Goal: Obtain resource: Download file/media

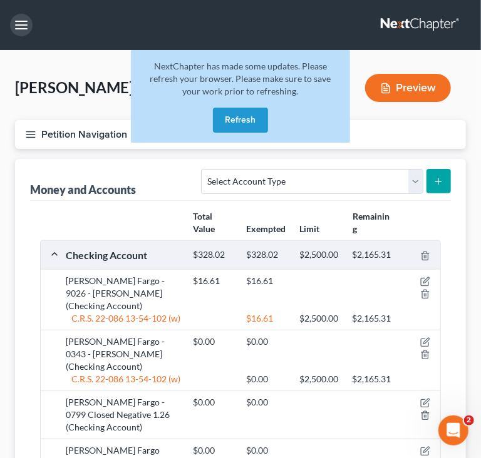
click at [12, 21] on button "button" at bounding box center [21, 25] width 23 height 23
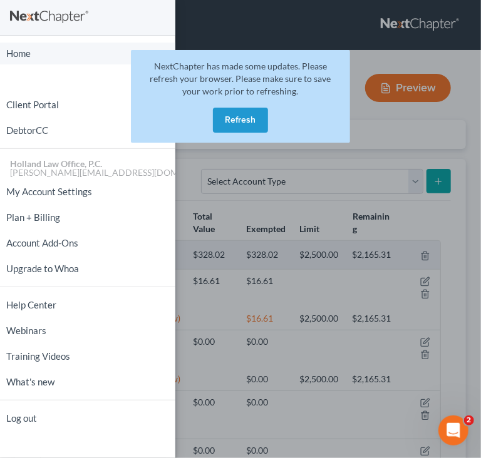
click at [38, 55] on link "Home" at bounding box center [87, 54] width 175 height 22
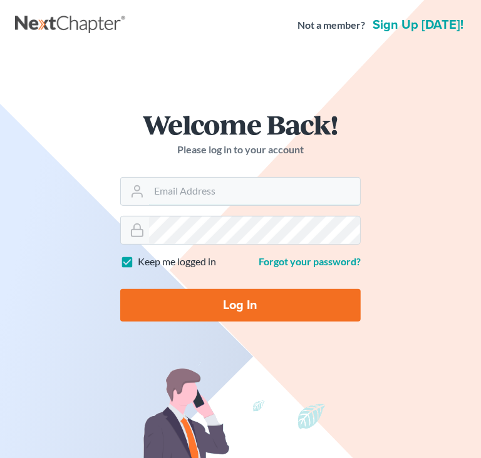
type input "[PERSON_NAME][EMAIL_ADDRESS][DOMAIN_NAME]"
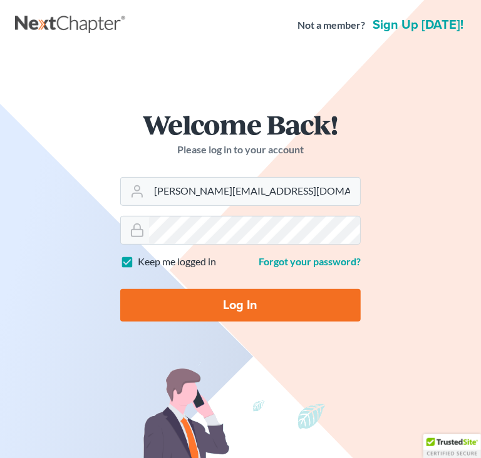
click at [219, 325] on form "Welcome Back! Please log in to your account Email Address [PERSON_NAME][EMAIL_A…" at bounding box center [240, 221] width 301 height 281
click at [225, 319] on input "Log In" at bounding box center [240, 305] width 240 height 33
type input "Thinking..."
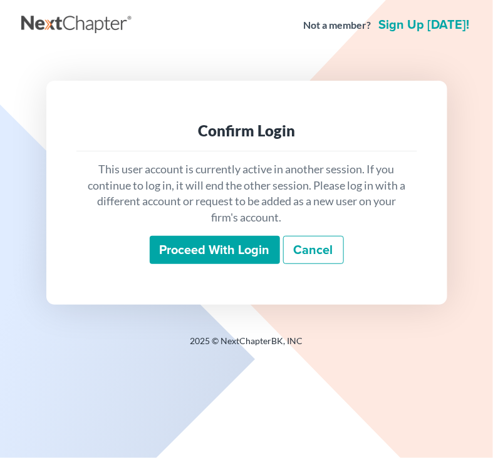
click at [216, 254] on input "Proceed with login" at bounding box center [215, 250] width 130 height 29
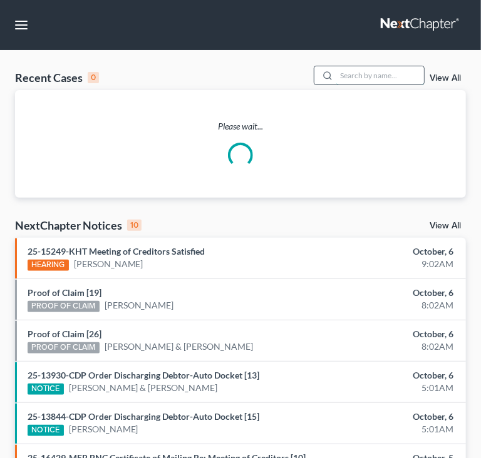
click at [357, 84] on input "search" at bounding box center [380, 75] width 88 height 18
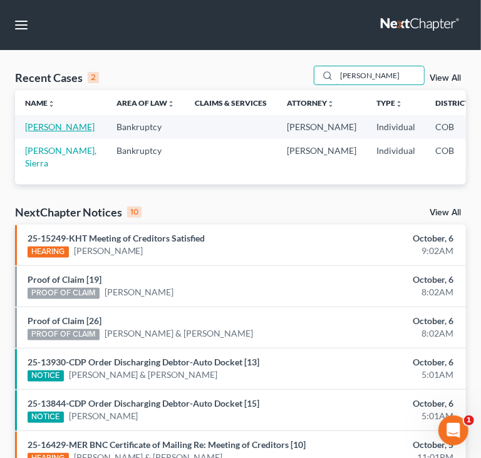
type input "perry"
click at [38, 130] on link "Perry, Ann" at bounding box center [59, 126] width 69 height 11
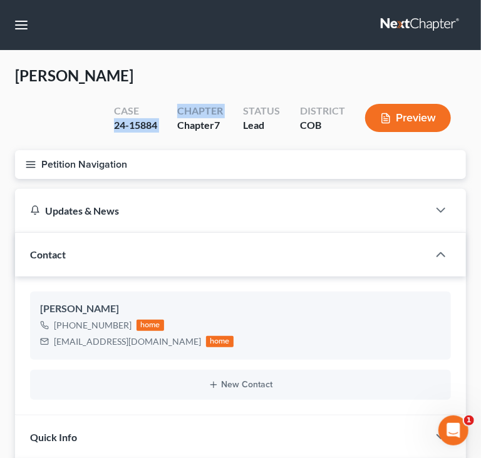
click at [176, 96] on div "Case 24-15884 Chapter Chapter 7 Status Lead District COB Preview" at bounding box center [282, 118] width 367 height 44
drag, startPoint x: 176, startPoint y: 95, endPoint x: 165, endPoint y: 103, distance: 13.9
click at [165, 103] on div "Case 24-15884" at bounding box center [135, 119] width 63 height 37
drag, startPoint x: 165, startPoint y: 103, endPoint x: 170, endPoint y: 99, distance: 6.7
click at [166, 103] on div "Case 24-15884" at bounding box center [135, 119] width 63 height 37
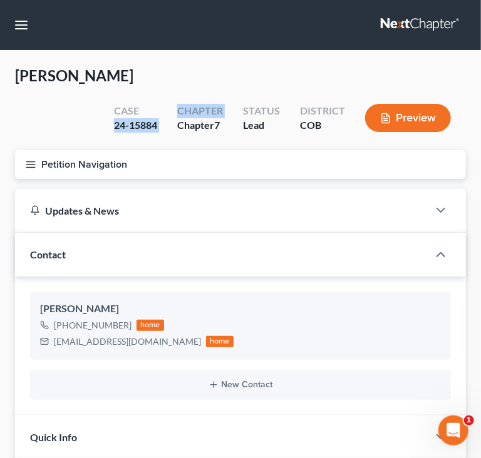
click at [150, 111] on div "Perry, Ann Upgraded Case 24-15884 Chapter Chapter 7 Status Lead District COB Pr…" at bounding box center [240, 108] width 451 height 85
click at [24, 150] on button "Petition Navigation" at bounding box center [240, 164] width 451 height 29
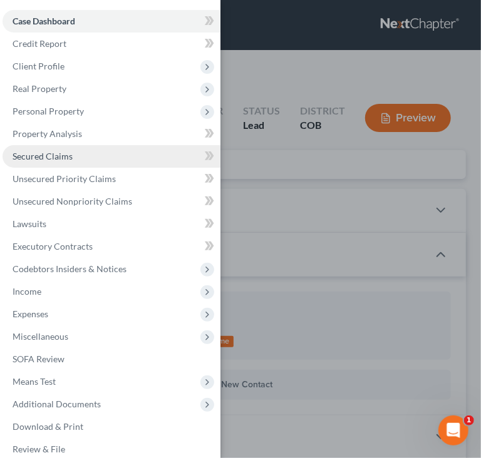
click at [64, 163] on link "Secured Claims" at bounding box center [112, 156] width 218 height 23
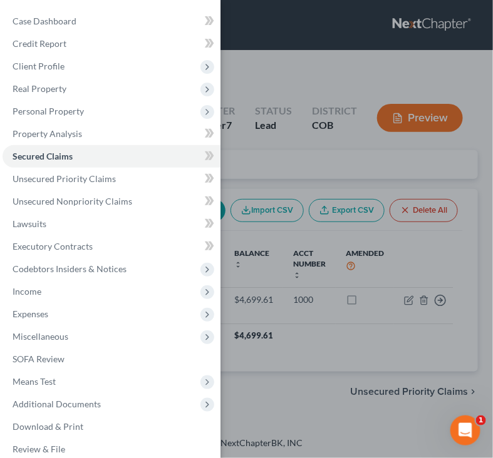
click at [365, 359] on div "Case Dashboard Payments Invoices Payments Payments Credit Report Client Profile" at bounding box center [246, 229] width 493 height 458
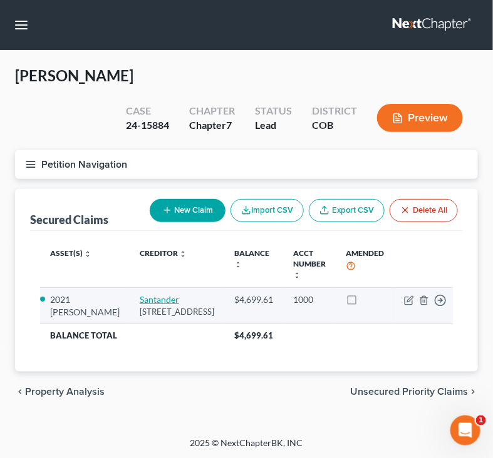
click at [140, 294] on link "Santander" at bounding box center [159, 299] width 39 height 11
select select "45"
select select "0"
select select "4"
select select "0"
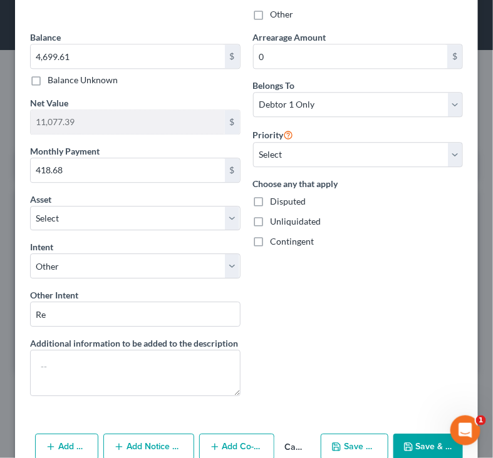
scroll to position [625, 0]
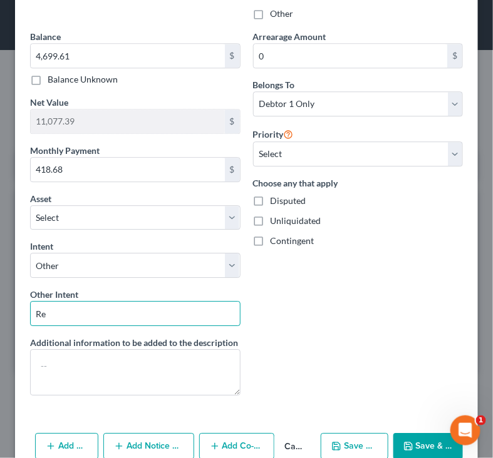
click at [88, 314] on input "Re" at bounding box center [135, 313] width 210 height 25
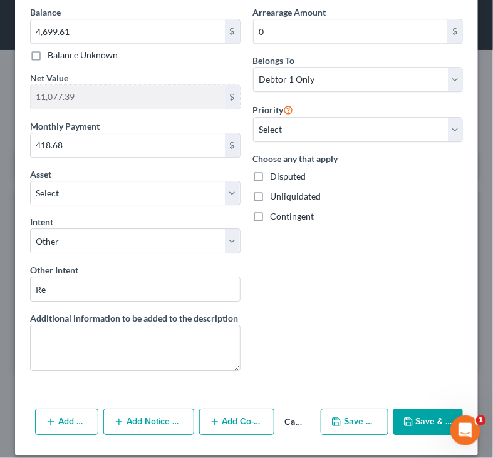
scroll to position [670, 0]
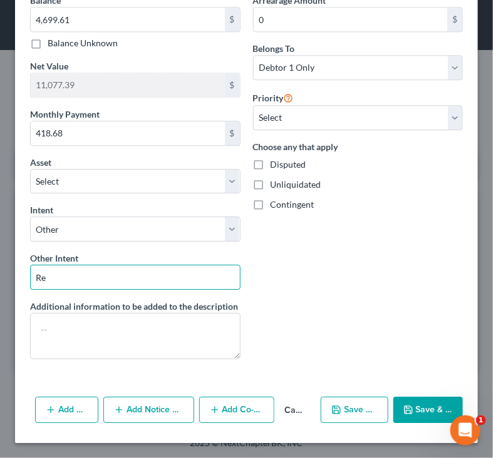
click at [144, 265] on input "Re" at bounding box center [135, 277] width 210 height 25
click at [306, 230] on div "Arrearage Amount 0 $ Belongs To * Select Debtor 1 Only Debtor 2 Only Debtor 1 A…" at bounding box center [358, 182] width 223 height 376
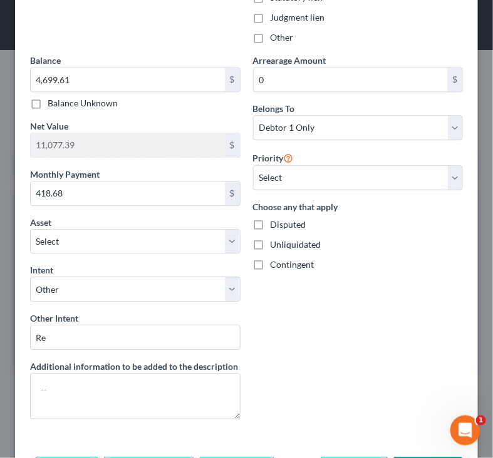
scroll to position [625, 0]
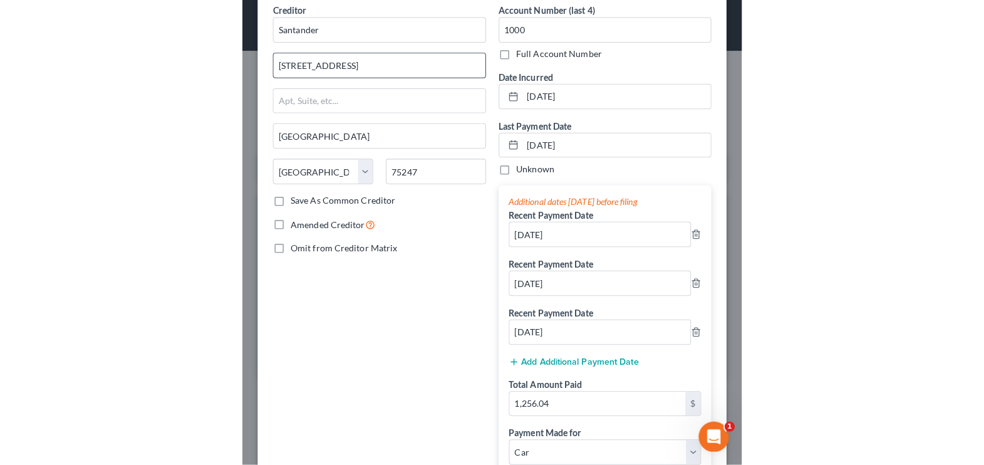
scroll to position [0, 0]
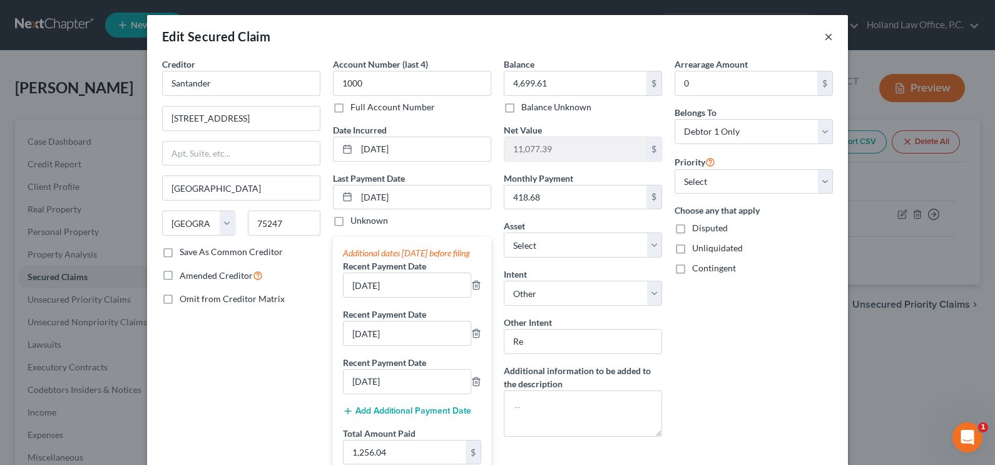
click at [492, 36] on button "×" at bounding box center [829, 36] width 9 height 15
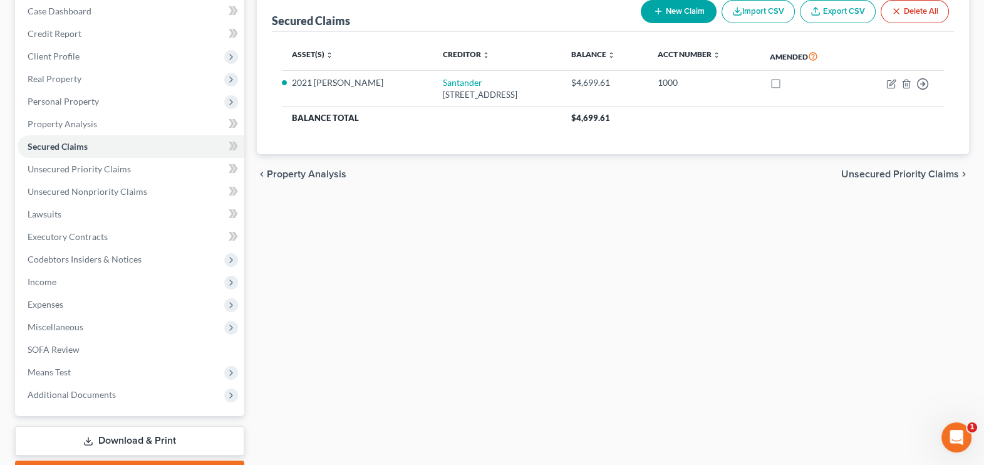
scroll to position [200, 0]
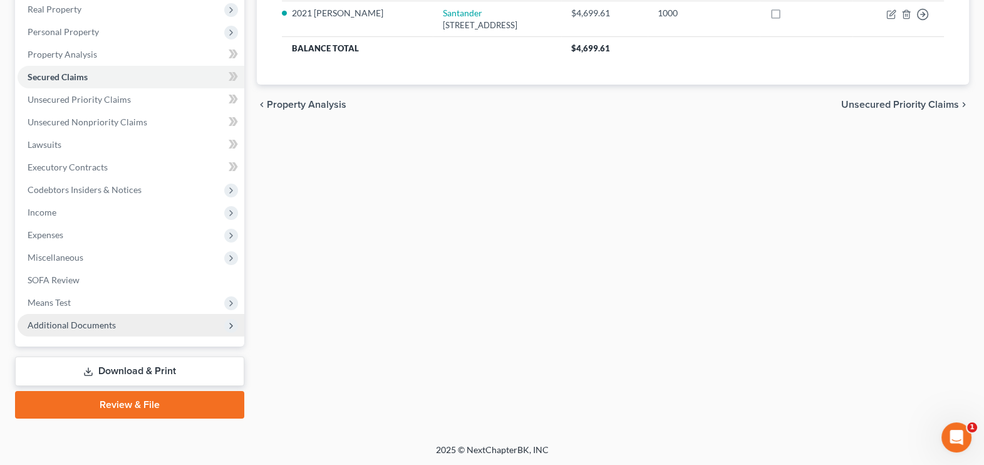
click at [89, 327] on span "Additional Documents" at bounding box center [72, 324] width 88 height 11
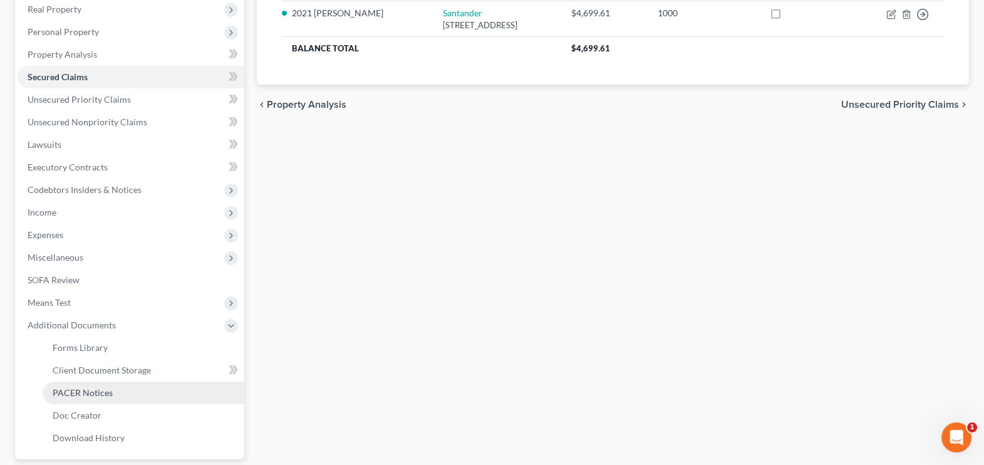
click at [108, 388] on span "PACER Notices" at bounding box center [83, 392] width 60 height 11
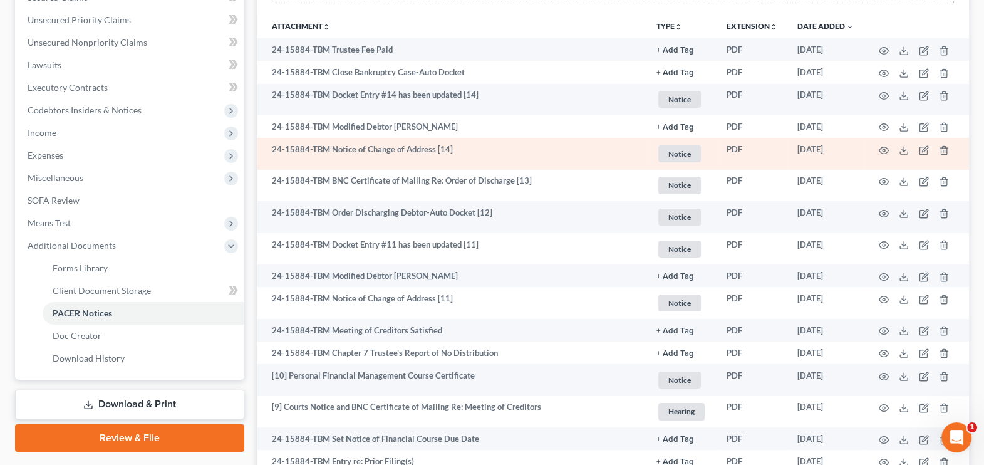
scroll to position [312, 0]
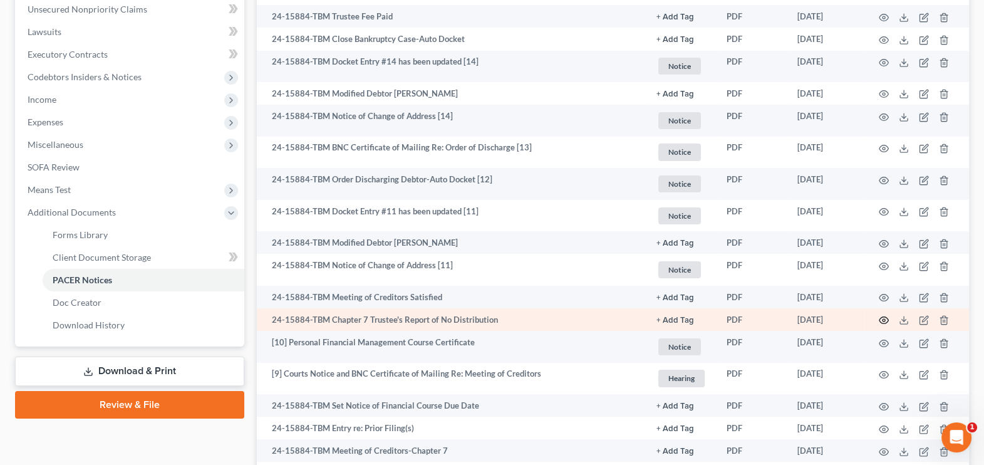
click at [492, 317] on icon "button" at bounding box center [883, 320] width 9 height 7
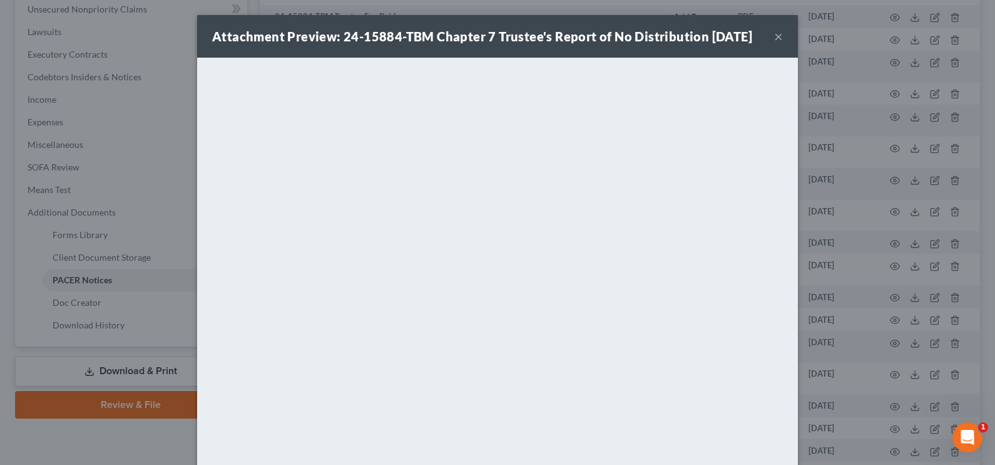
click at [492, 41] on button "×" at bounding box center [778, 36] width 9 height 15
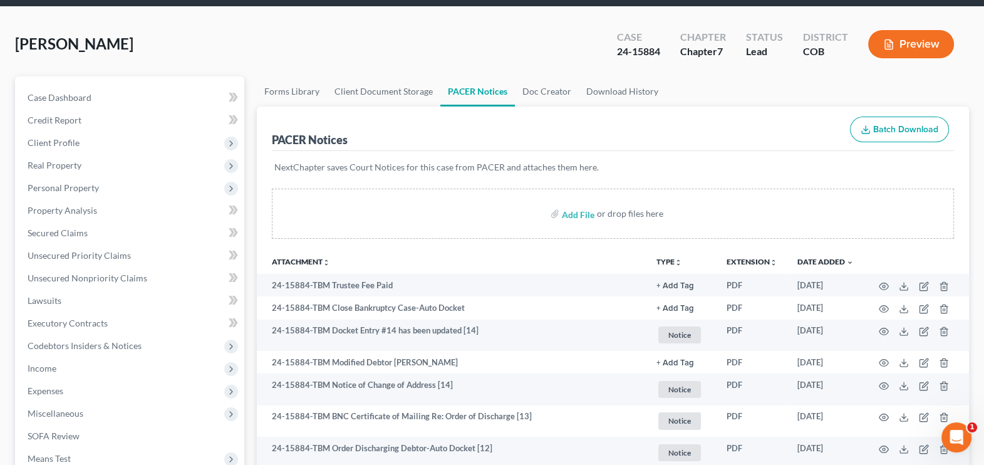
scroll to position [0, 0]
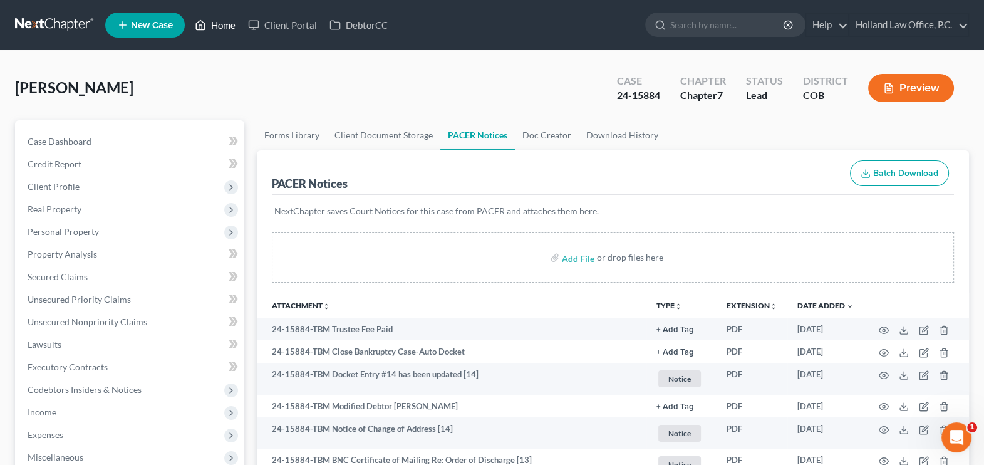
click at [222, 22] on link "Home" at bounding box center [214, 25] width 53 height 23
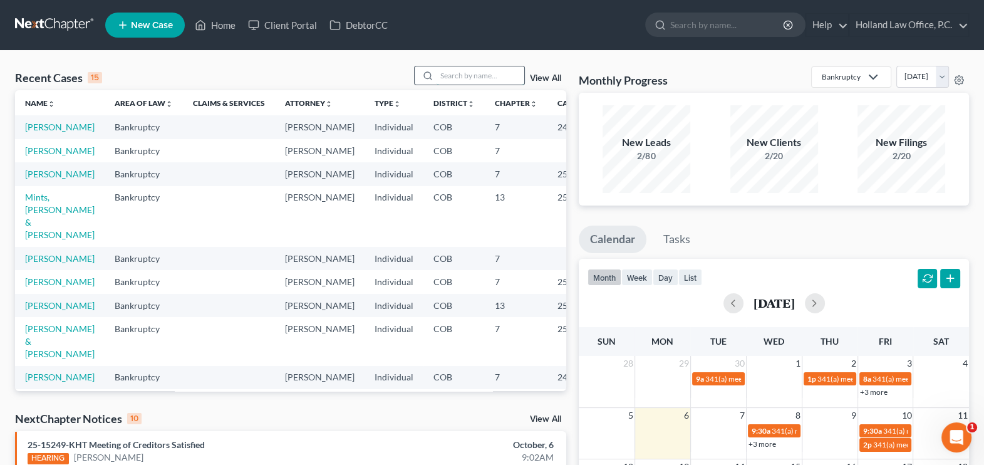
click at [461, 68] on input "search" at bounding box center [480, 75] width 88 height 18
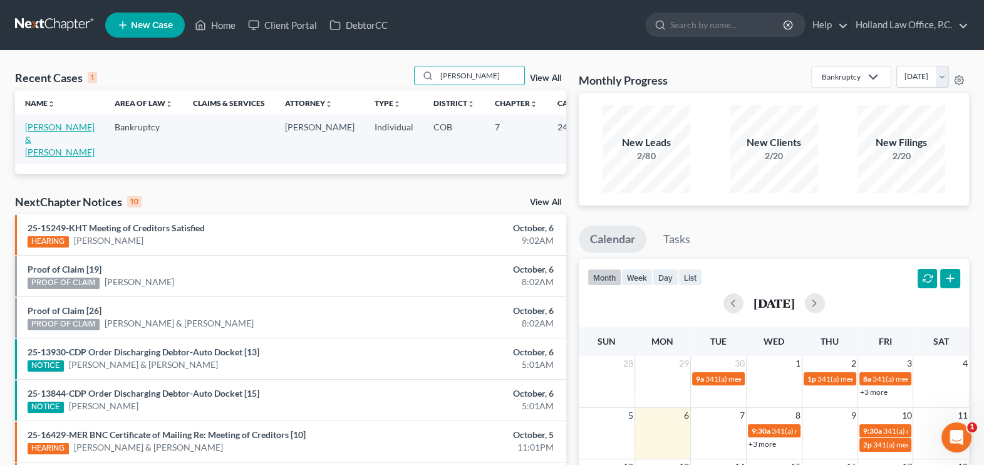
type input "sotelo"
click at [38, 141] on link "Sotelo, Brandon & Marissa" at bounding box center [59, 139] width 69 height 36
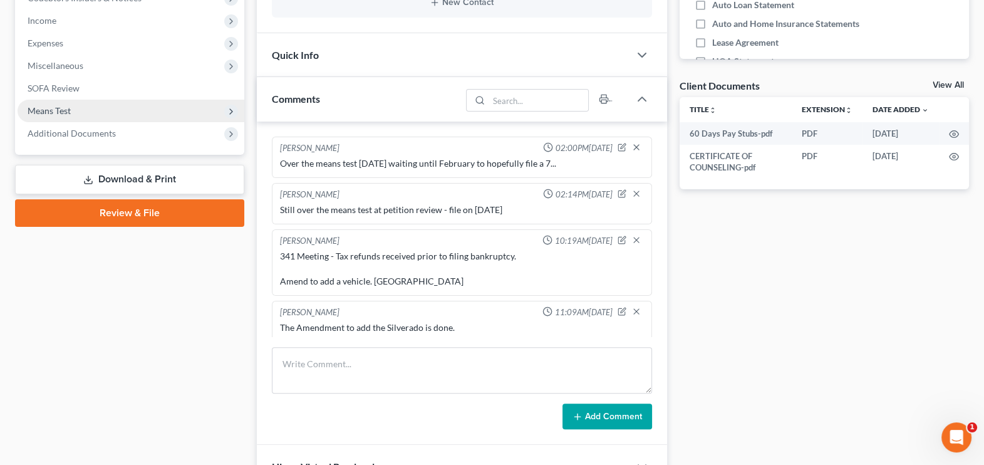
scroll to position [4, 0]
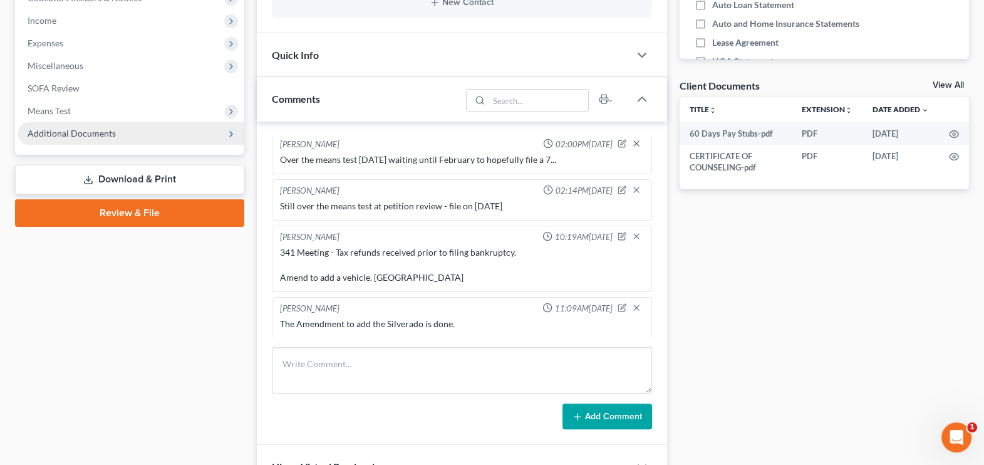
click at [72, 135] on span "Additional Documents" at bounding box center [72, 133] width 88 height 11
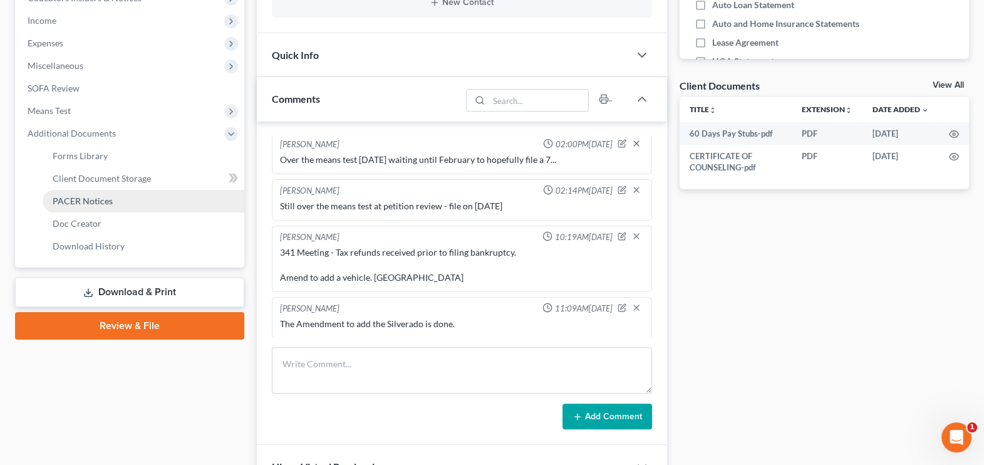
click at [84, 197] on span "PACER Notices" at bounding box center [83, 200] width 60 height 11
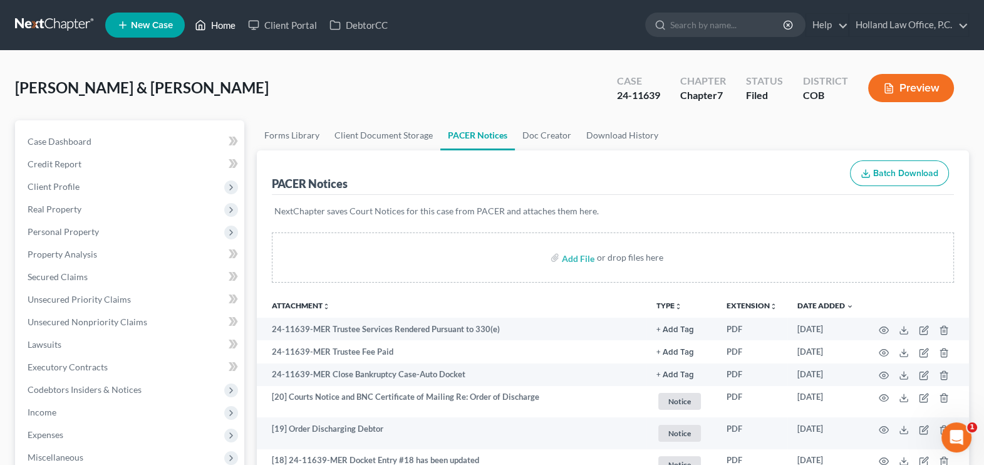
click at [218, 23] on link "Home" at bounding box center [214, 25] width 53 height 23
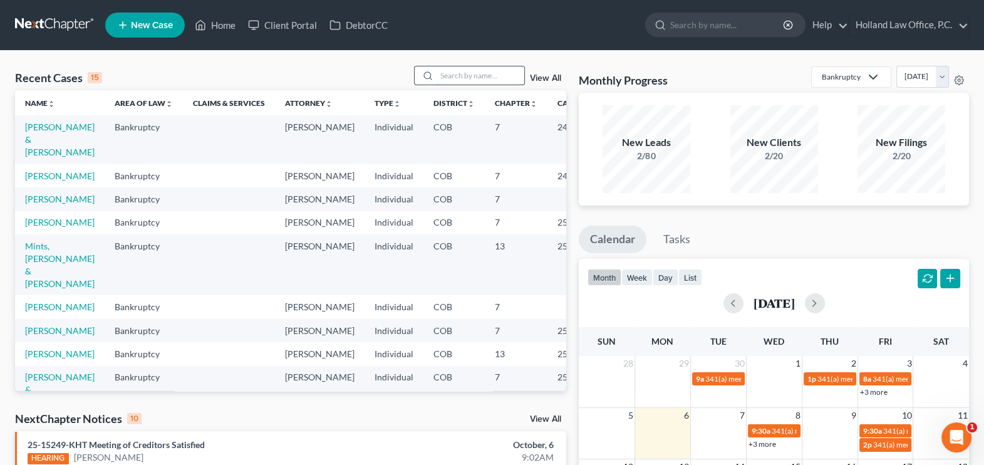
click at [469, 69] on input "search" at bounding box center [480, 75] width 88 height 18
click at [41, 140] on link "Sotelo, Brandon & Marissa" at bounding box center [59, 139] width 69 height 36
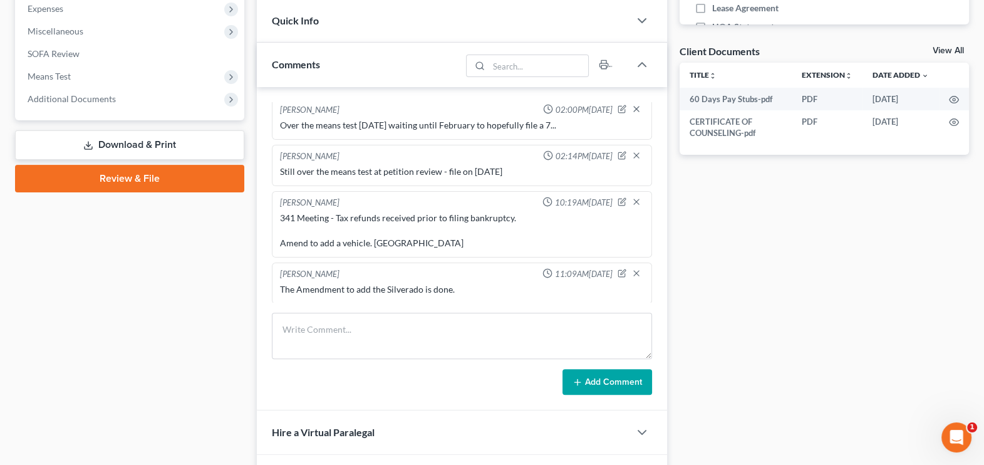
scroll to position [391, 0]
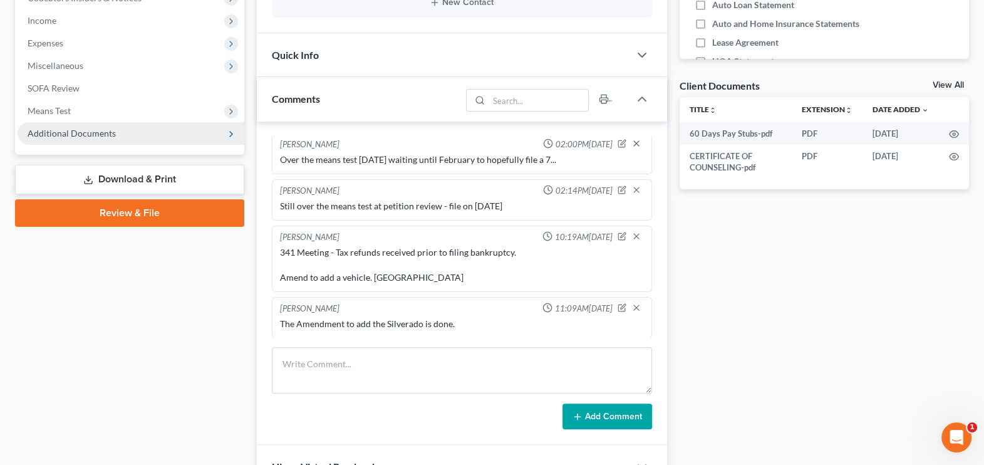
click at [59, 133] on span "Additional Documents" at bounding box center [72, 133] width 88 height 11
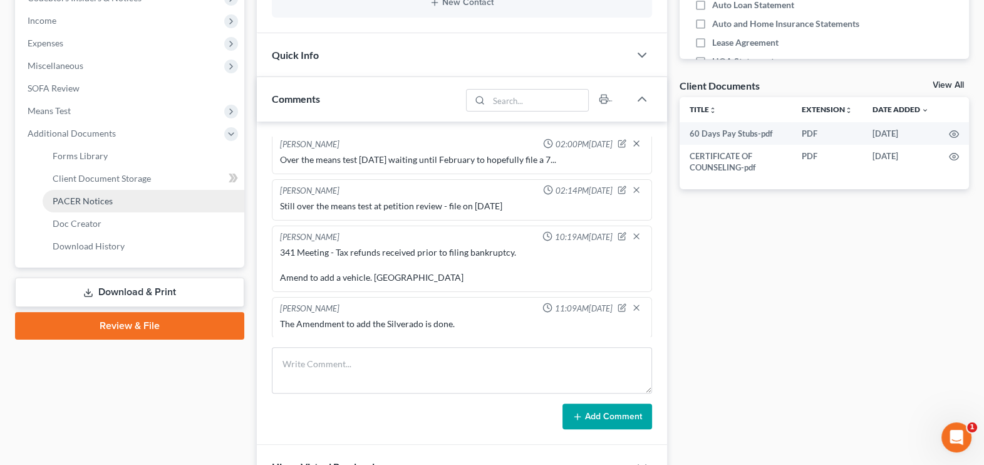
click at [88, 200] on span "PACER Notices" at bounding box center [83, 200] width 60 height 11
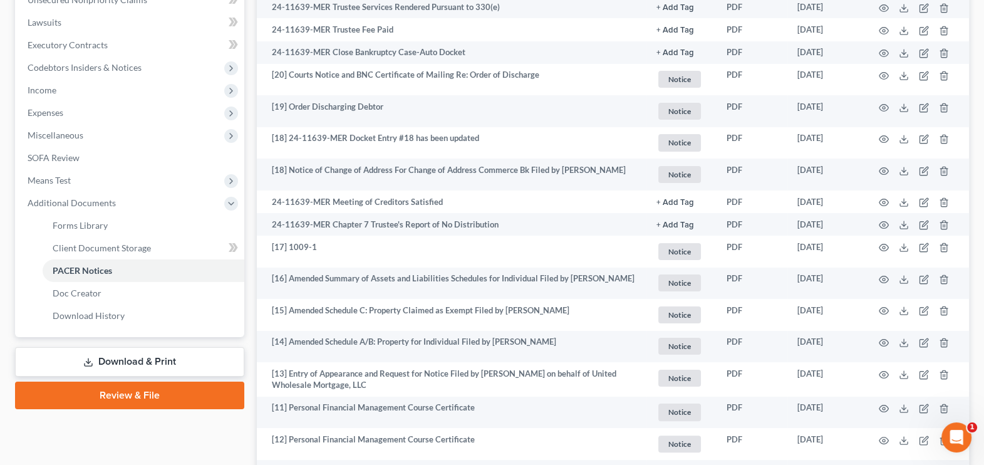
scroll to position [156, 0]
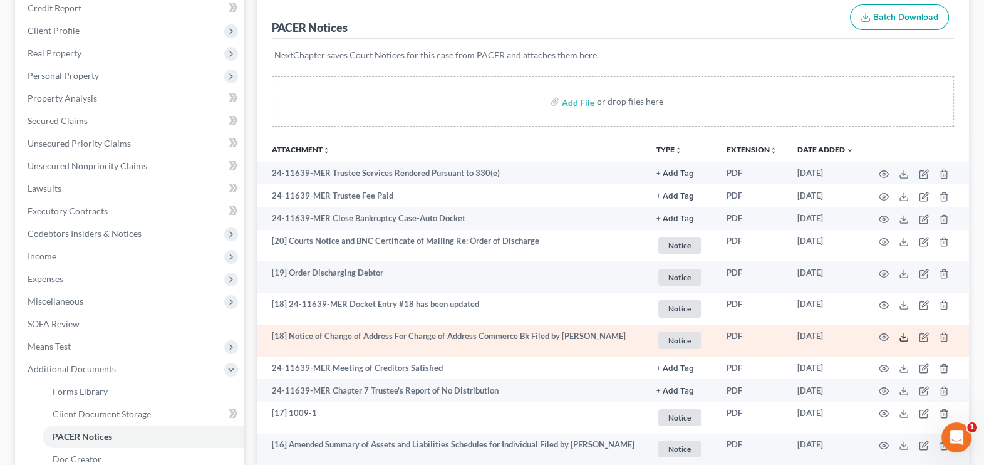
click at [492, 334] on icon at bounding box center [903, 337] width 10 height 10
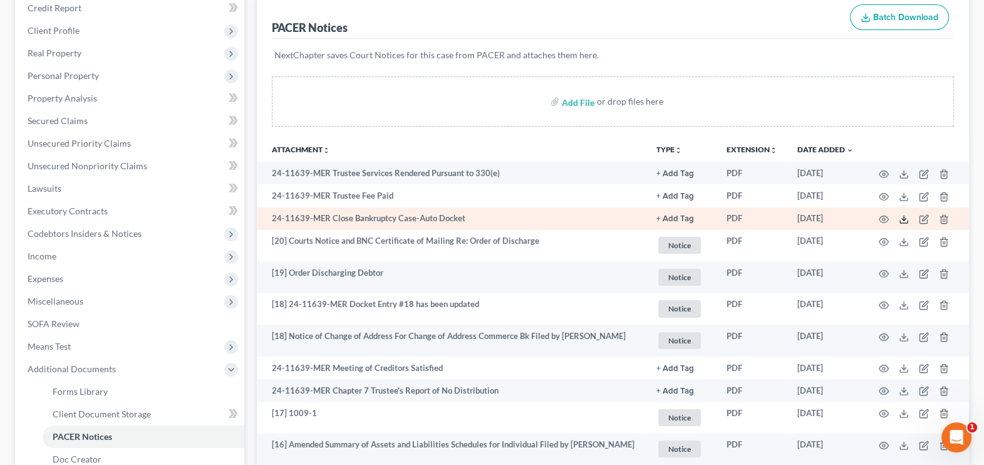
click at [492, 217] on line at bounding box center [903, 217] width 0 height 5
